Goal: Task Accomplishment & Management: Manage account settings

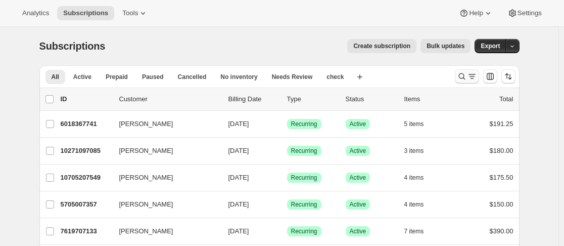
click at [464, 79] on icon "Search and filter results" at bounding box center [462, 76] width 10 height 10
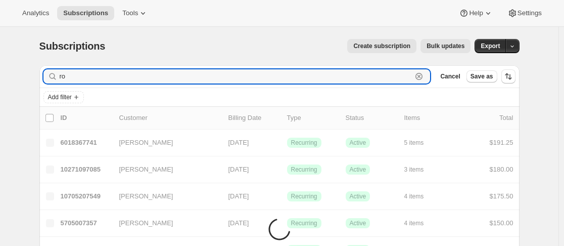
type input "r"
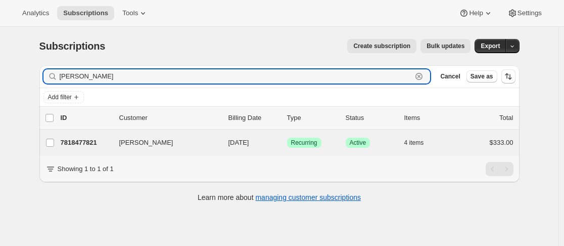
type input "[PERSON_NAME]"
click at [116, 151] on div "[PERSON_NAME] 7818477821 [PERSON_NAME] [DATE] Success Recurring Success Active …" at bounding box center [279, 142] width 480 height 26
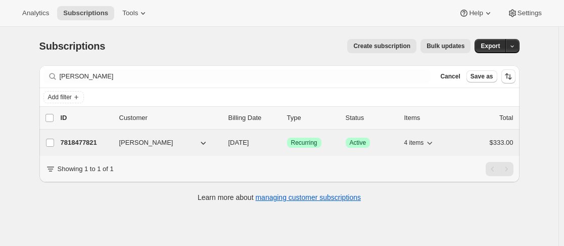
click at [115, 139] on div "7818477821 [PERSON_NAME] [DATE] Success Recurring Success Active 4 items $333.00" at bounding box center [287, 143] width 453 height 14
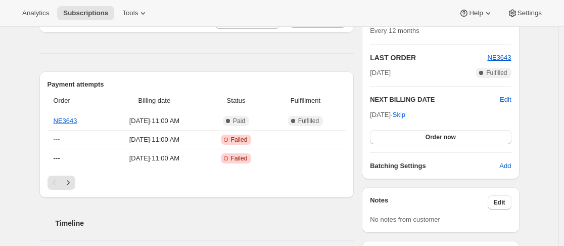
scroll to position [253, 0]
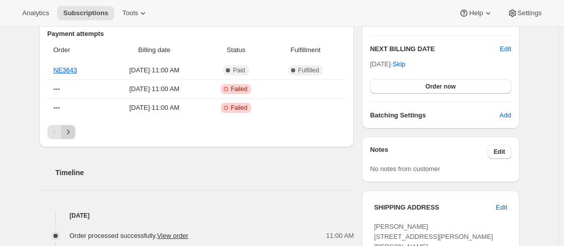
click at [69, 131] on icon "Next" at bounding box center [68, 132] width 10 height 10
click at [67, 136] on icon "Next" at bounding box center [68, 132] width 10 height 10
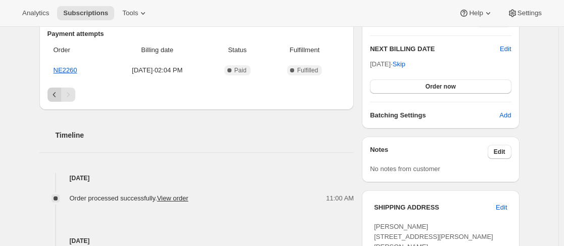
click at [55, 97] on icon "Previous" at bounding box center [55, 95] width 10 height 10
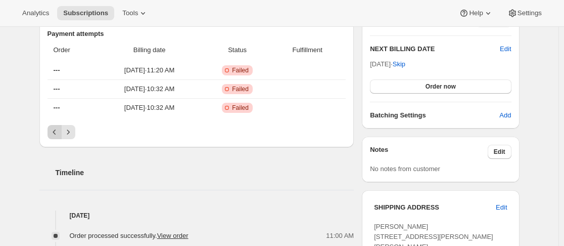
click at [55, 134] on icon "Previous" at bounding box center [55, 132] width 10 height 10
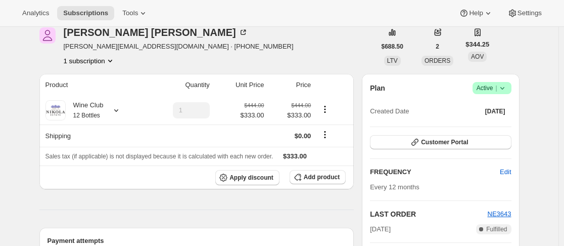
scroll to position [0, 0]
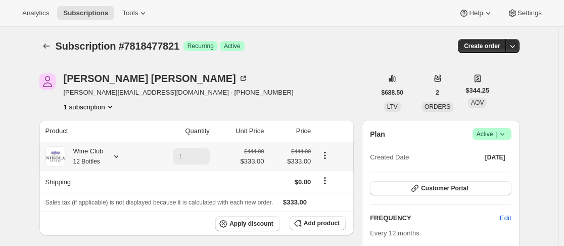
click at [117, 155] on icon at bounding box center [116, 156] width 10 height 10
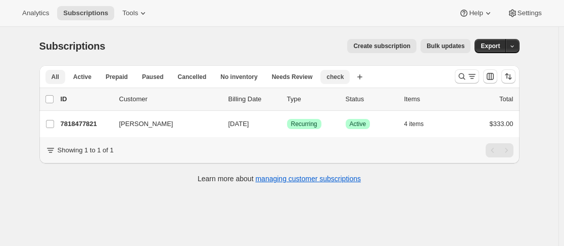
click at [327, 73] on span "check" at bounding box center [335, 77] width 17 height 8
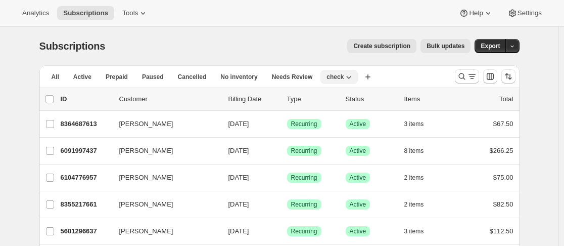
click at [344, 80] on icon "button" at bounding box center [349, 77] width 10 height 10
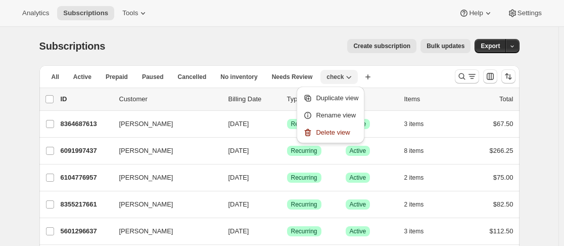
click at [344, 76] on icon "button" at bounding box center [349, 77] width 10 height 10
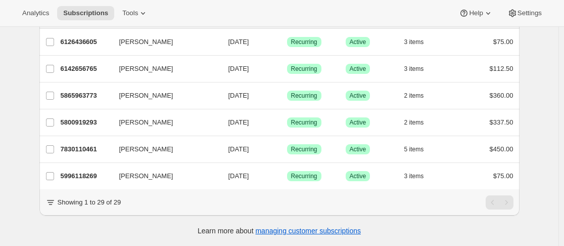
scroll to position [706, 0]
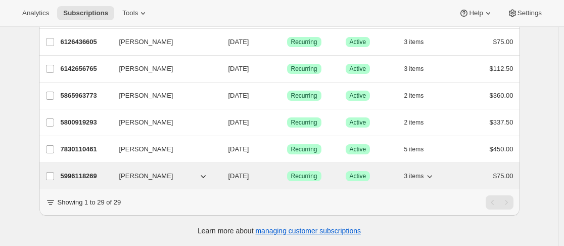
click at [110, 171] on p "5996118269" at bounding box center [86, 176] width 51 height 10
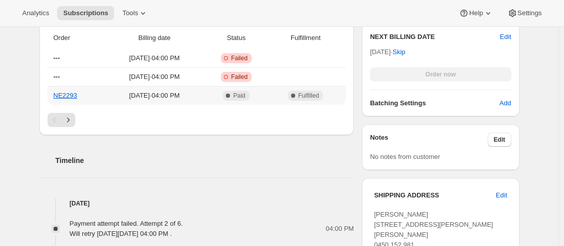
scroll to position [506, 0]
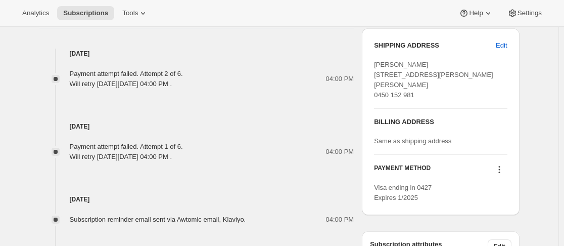
click at [502, 174] on icon at bounding box center [500, 169] width 10 height 10
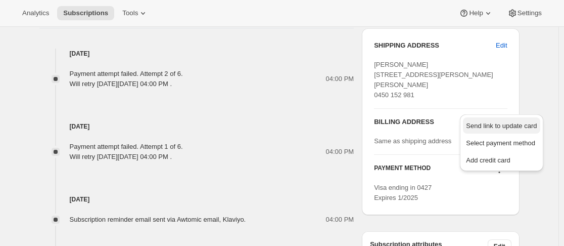
click at [505, 129] on span "Send link to update card" at bounding box center [501, 126] width 71 height 8
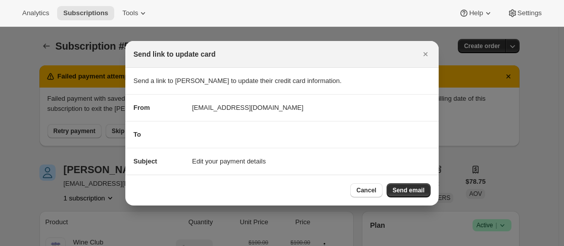
scroll to position [0, 0]
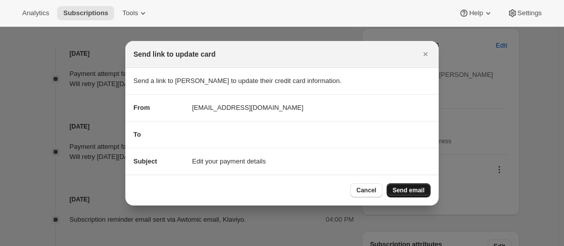
click at [408, 190] on span "Send email" at bounding box center [409, 190] width 32 height 8
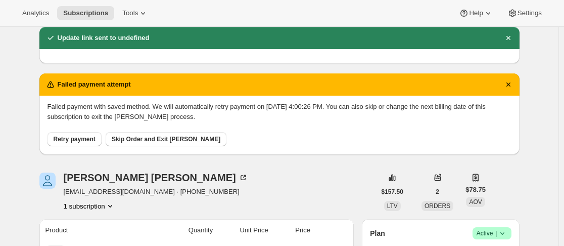
scroll to position [51, 0]
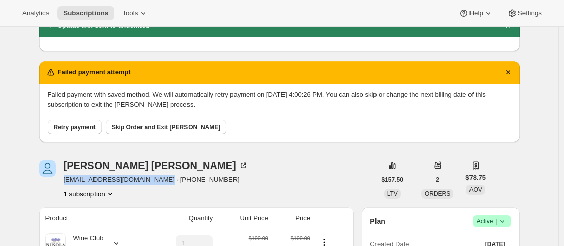
drag, startPoint x: 67, startPoint y: 179, endPoint x: 159, endPoint y: 181, distance: 92.0
click at [159, 181] on span "[EMAIL_ADDRESS][DOMAIN_NAME] · [PHONE_NUMBER]" at bounding box center [156, 179] width 185 height 10
copy span "[EMAIL_ADDRESS][DOMAIN_NAME]"
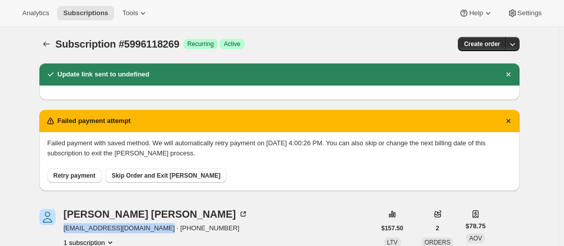
scroll to position [0, 0]
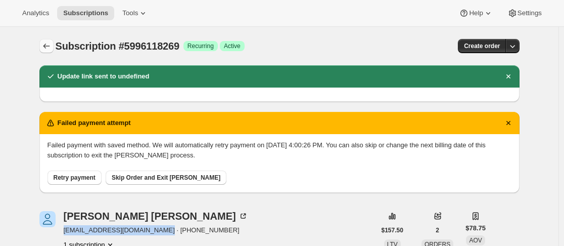
click at [50, 44] on icon "Subscriptions" at bounding box center [46, 46] width 10 height 10
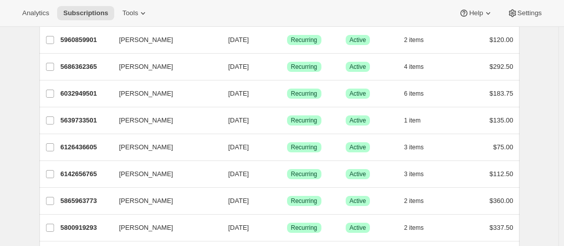
scroll to position [706, 0]
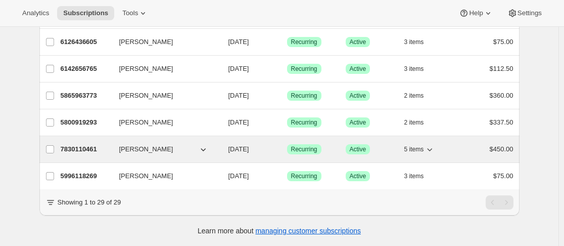
click at [110, 146] on p "7830110461" at bounding box center [86, 149] width 51 height 10
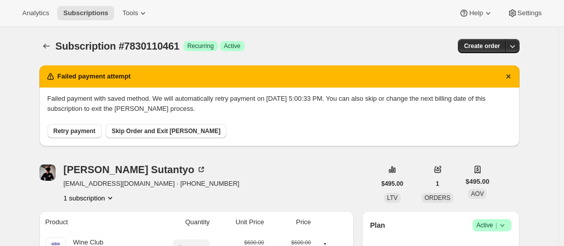
click at [47, 173] on img "David Sutantyo" at bounding box center [47, 172] width 16 height 16
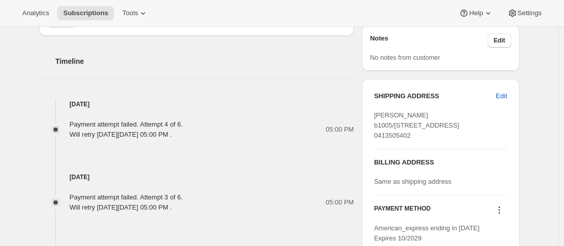
scroll to position [303, 0]
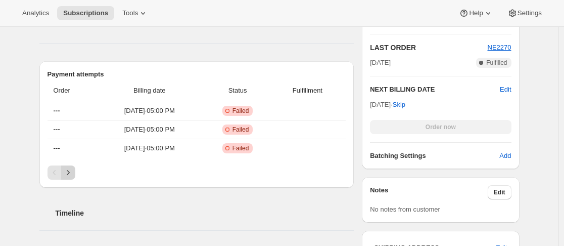
click at [71, 176] on icon "Next" at bounding box center [68, 172] width 10 height 10
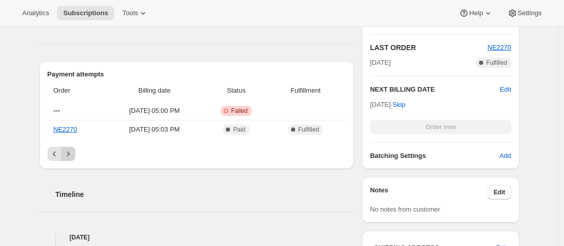
click at [72, 175] on div "Timeline" at bounding box center [196, 184] width 315 height 30
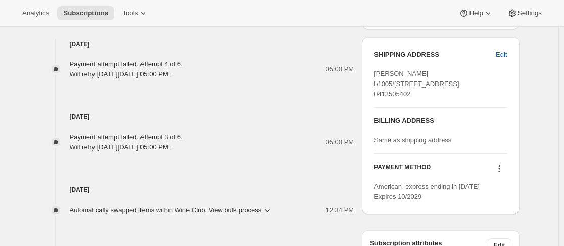
scroll to position [506, 0]
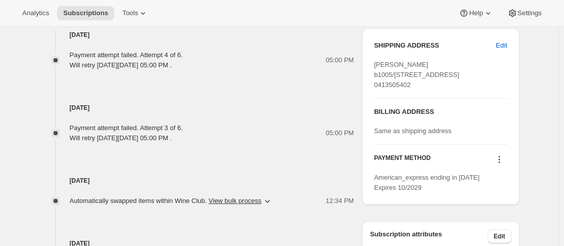
click at [500, 160] on icon at bounding box center [500, 160] width 2 height 2
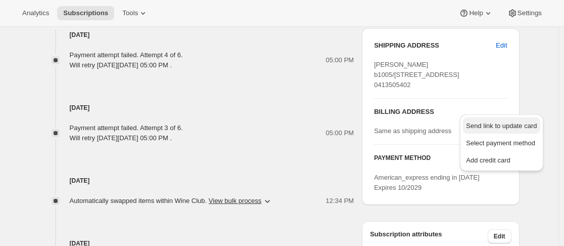
click at [498, 130] on span "Send link to update card" at bounding box center [501, 126] width 71 height 10
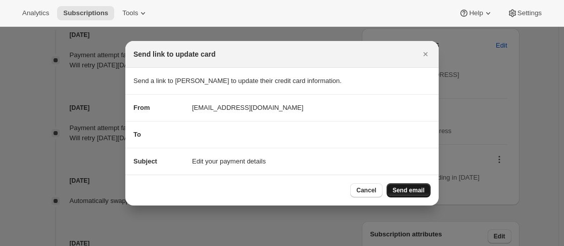
click at [398, 190] on span "Send email" at bounding box center [409, 190] width 32 height 8
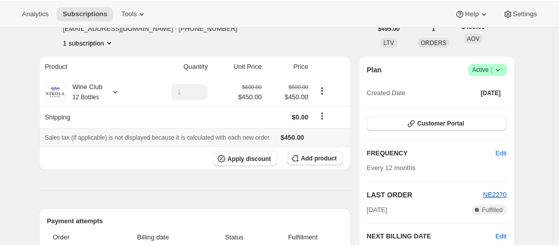
scroll to position [51, 0]
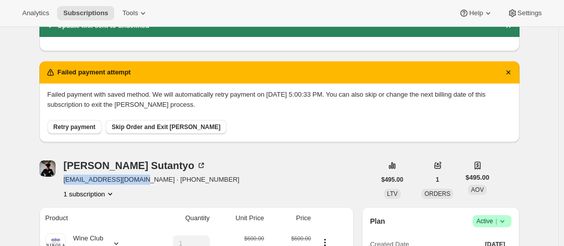
drag, startPoint x: 66, startPoint y: 180, endPoint x: 136, endPoint y: 178, distance: 69.8
click at [136, 178] on span "[EMAIL_ADDRESS][DOMAIN_NAME] · [PHONE_NUMBER]" at bounding box center [152, 179] width 176 height 10
copy span "[EMAIL_ADDRESS][DOMAIN_NAME]"
